Goal: Information Seeking & Learning: Understand process/instructions

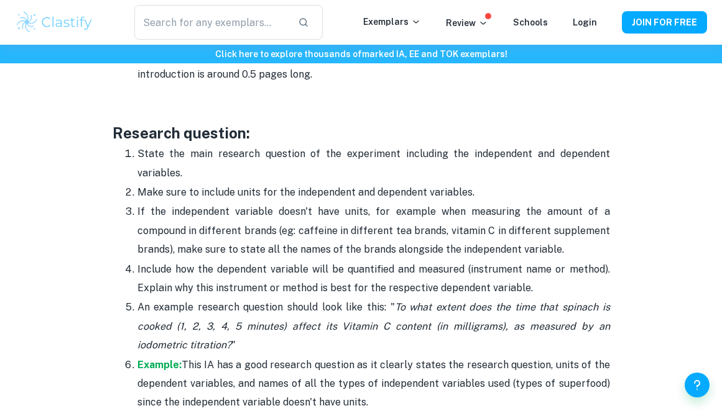
scroll to position [1088, 0]
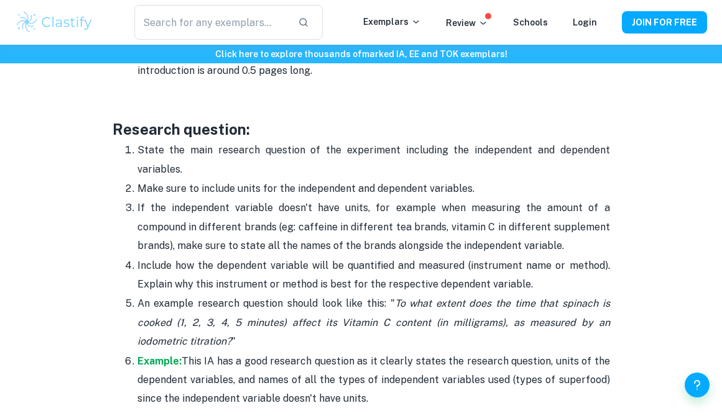
click at [224, 186] on p "Make sure to include units for the independent and dependent variables." at bounding box center [373, 189] width 472 height 19
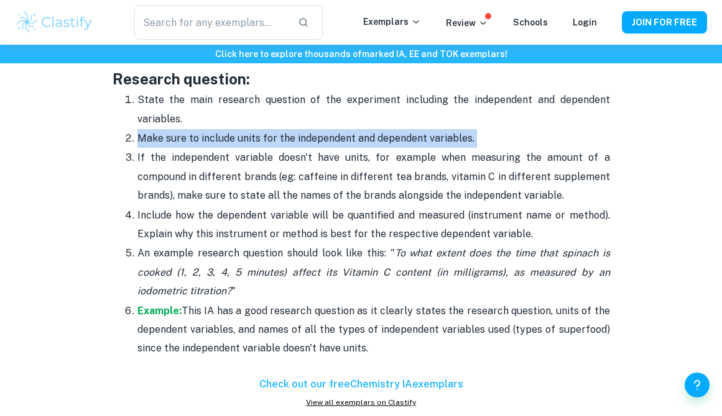
scroll to position [1135, 0]
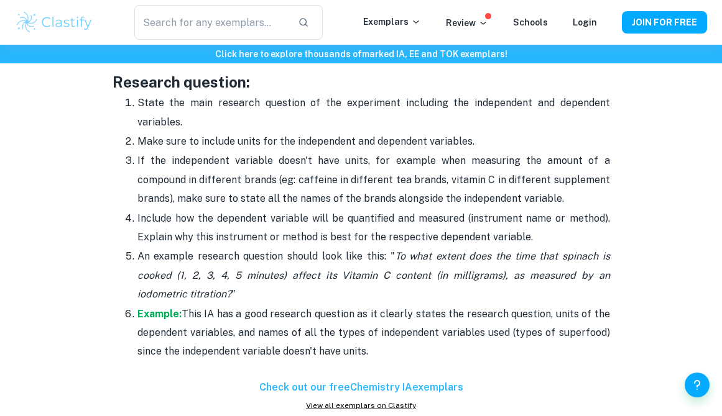
click at [264, 104] on p "State the main research question of the experiment including the independent an…" at bounding box center [373, 113] width 472 height 38
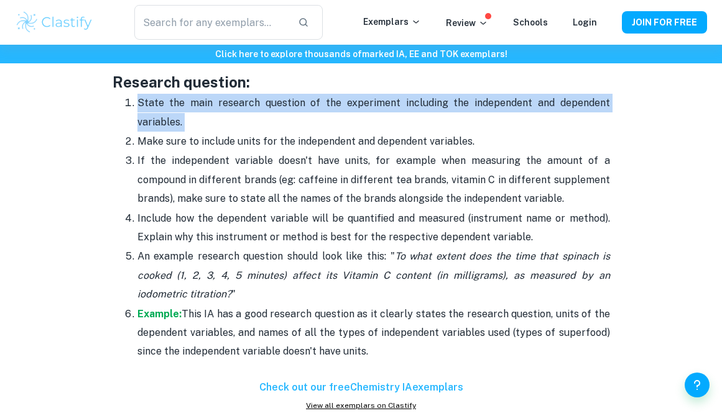
click at [264, 104] on p "State the main research question of the experiment including the independent an…" at bounding box center [373, 113] width 472 height 38
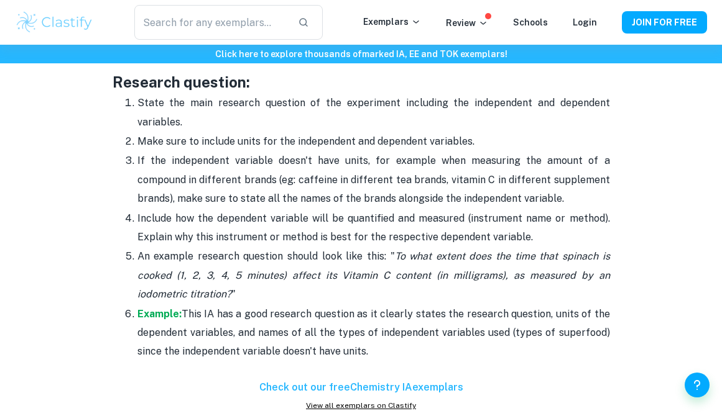
click at [395, 254] on icon "To what extent does the time that spinach is cooked (1, 2, 3, 4, 5 minutes) aff…" at bounding box center [373, 275] width 472 height 50
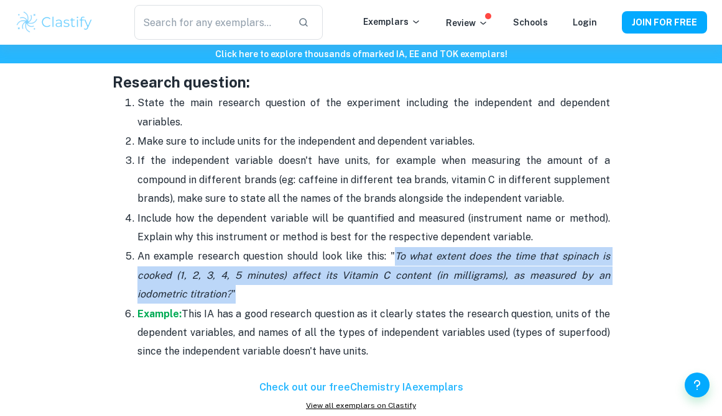
copy p "To what extent does the time that spinach is cooked (1, 2, 3, 4, 5 minutes) aff…"
drag, startPoint x: 395, startPoint y: 254, endPoint x: 378, endPoint y: 290, distance: 39.8
click at [378, 290] on p "An example research question should look like this: " To what extent does the t…" at bounding box center [373, 275] width 472 height 57
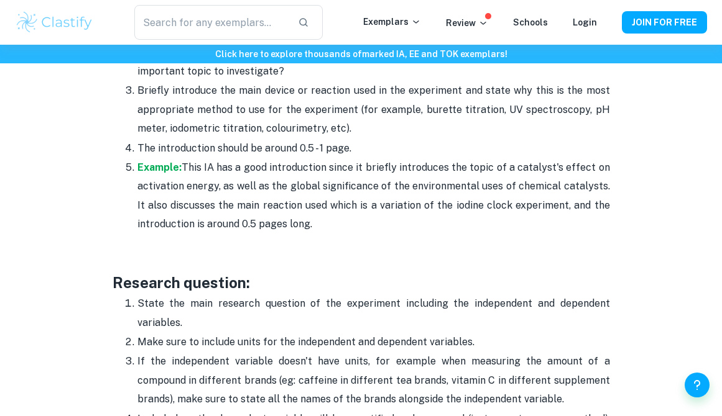
scroll to position [1111, 0]
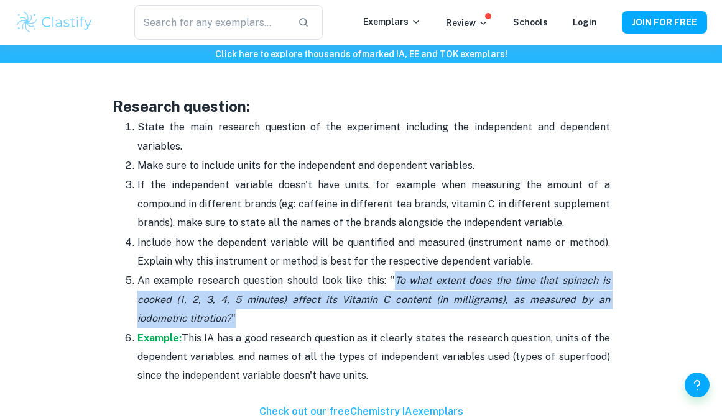
click at [336, 313] on p "An example research question should look like this: " To what extent does the t…" at bounding box center [373, 300] width 472 height 57
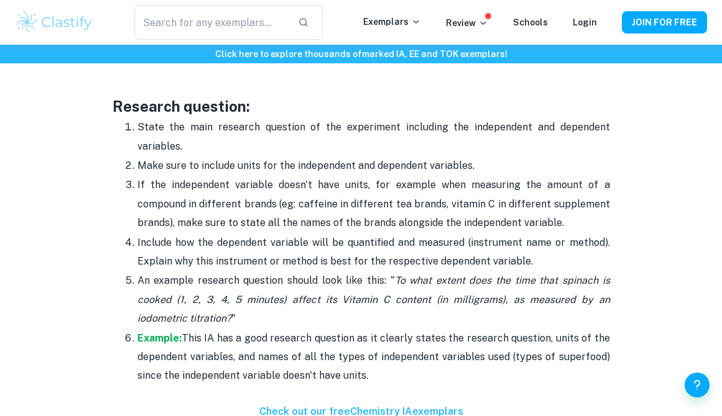
click at [336, 313] on p "An example research question should look like this: " To what extent does the t…" at bounding box center [373, 300] width 472 height 57
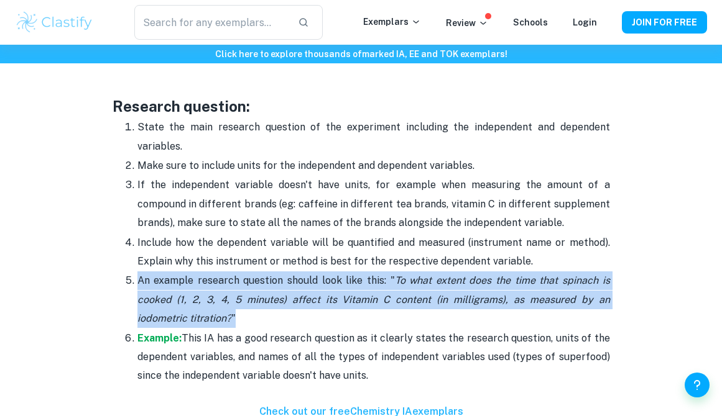
click at [336, 313] on p "An example research question should look like this: " To what extent does the t…" at bounding box center [373, 300] width 472 height 57
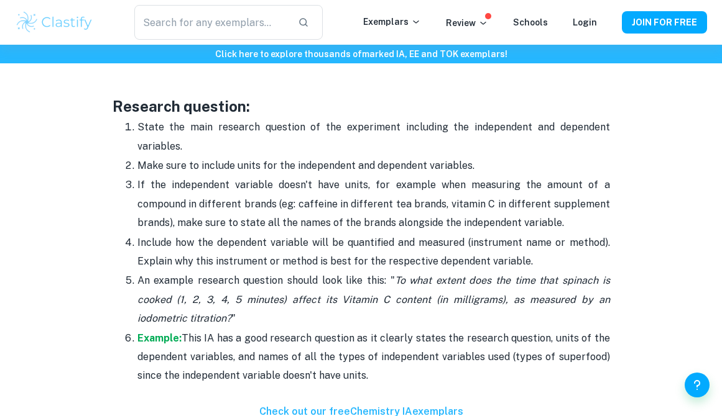
click at [346, 239] on p "Include how the dependent variable will be quantified and measured (instrument …" at bounding box center [373, 253] width 472 height 38
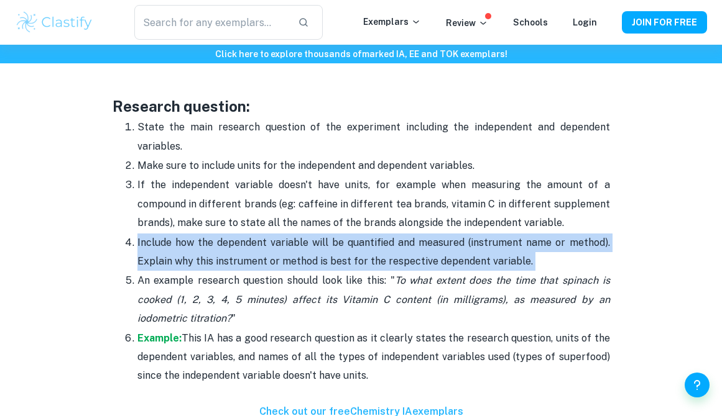
click at [346, 239] on p "Include how the dependent variable will be quantified and measured (instrument …" at bounding box center [373, 253] width 472 height 38
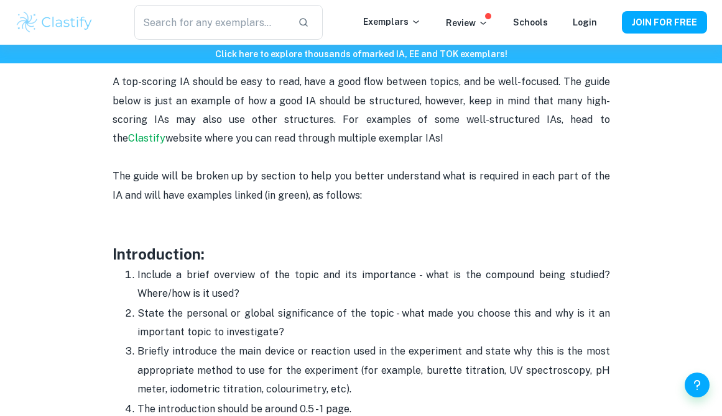
scroll to position [802, 0]
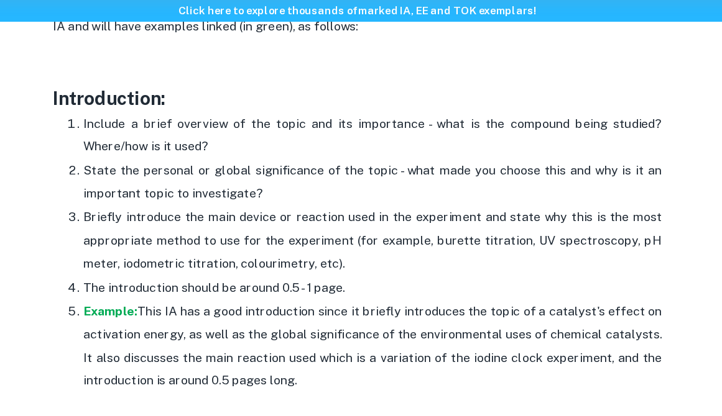
click at [402, 190] on p "State the personal or global significance of the topic - what made you choose t…" at bounding box center [373, 195] width 472 height 38
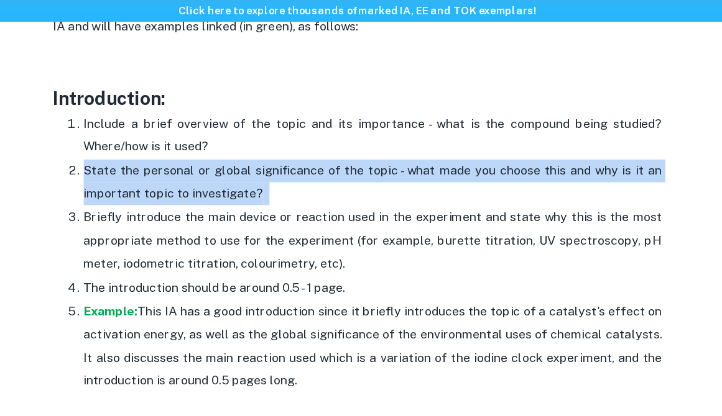
click at [402, 190] on p "State the personal or global significance of the topic - what made you choose t…" at bounding box center [373, 195] width 472 height 38
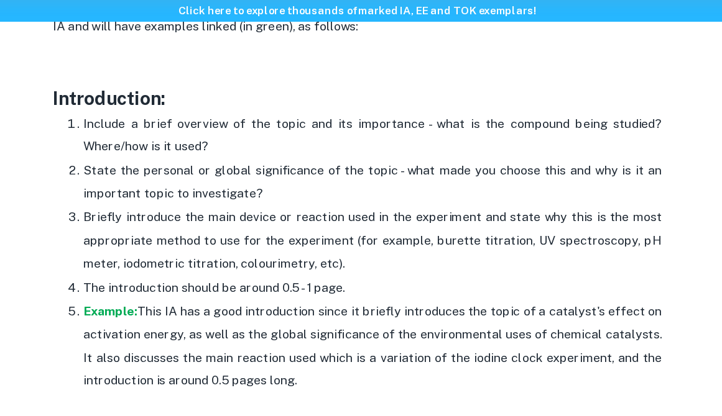
click at [415, 260] on p "Briefly introduce the main device or reaction used in the experiment and state …" at bounding box center [373, 242] width 472 height 57
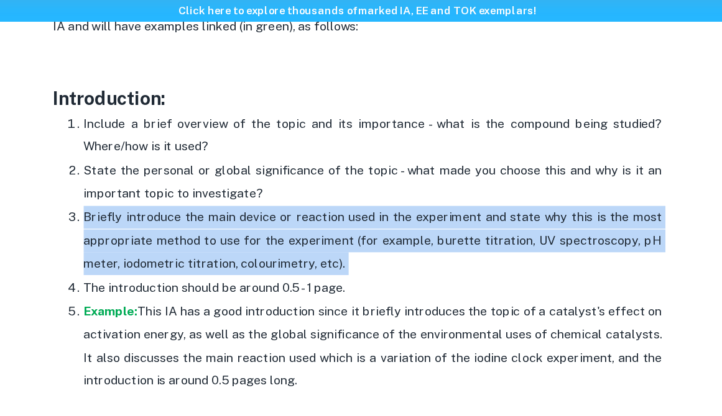
click at [415, 260] on p "Briefly introduce the main device or reaction used in the experiment and state …" at bounding box center [373, 242] width 472 height 57
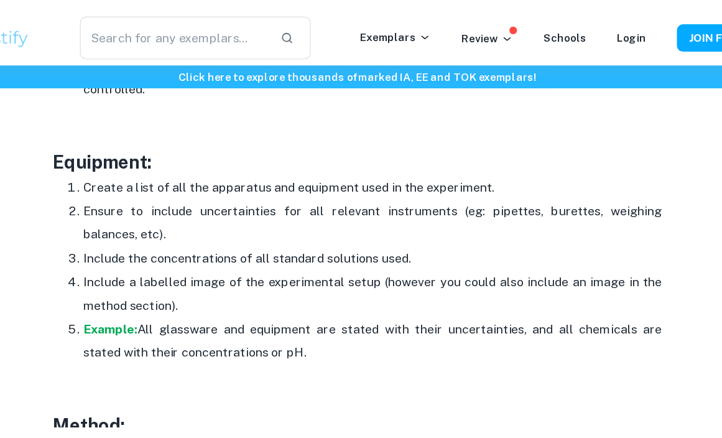
scroll to position [2353, 0]
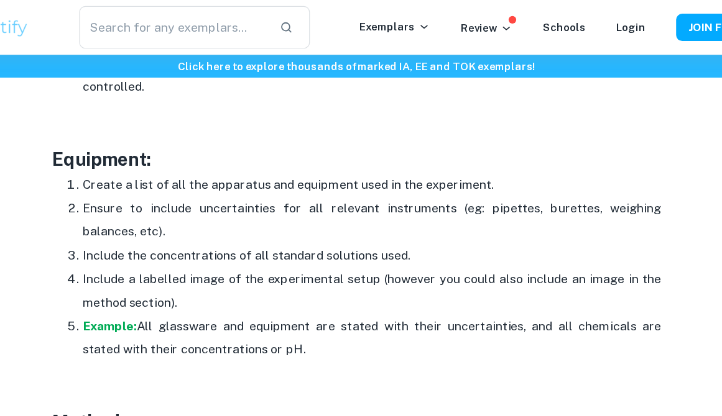
click at [535, 162] on p "Ensure to include uncertainties for all relevant instruments (eg: pipettes, bur…" at bounding box center [373, 180] width 472 height 38
copy p "weighing"
drag, startPoint x: 535, startPoint y: 162, endPoint x: 561, endPoint y: 167, distance: 26.6
click at [561, 167] on p "Ensure to include uncertainties for all relevant instruments (eg: pipettes, bur…" at bounding box center [373, 180] width 472 height 38
click at [579, 168] on p "Ensure to include uncertainties for all relevant instruments (eg: pipettes, bur…" at bounding box center [373, 180] width 472 height 38
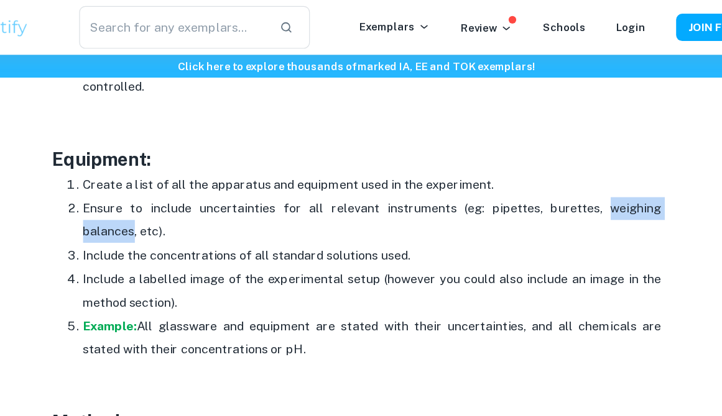
drag, startPoint x: 579, startPoint y: 168, endPoint x: 552, endPoint y: 168, distance: 26.7
click at [552, 168] on p "Ensure to include uncertainties for all relevant instruments (eg: pipettes, bur…" at bounding box center [373, 180] width 472 height 38
copy p "weighing balances"
